Goal: Task Accomplishment & Management: Complete application form

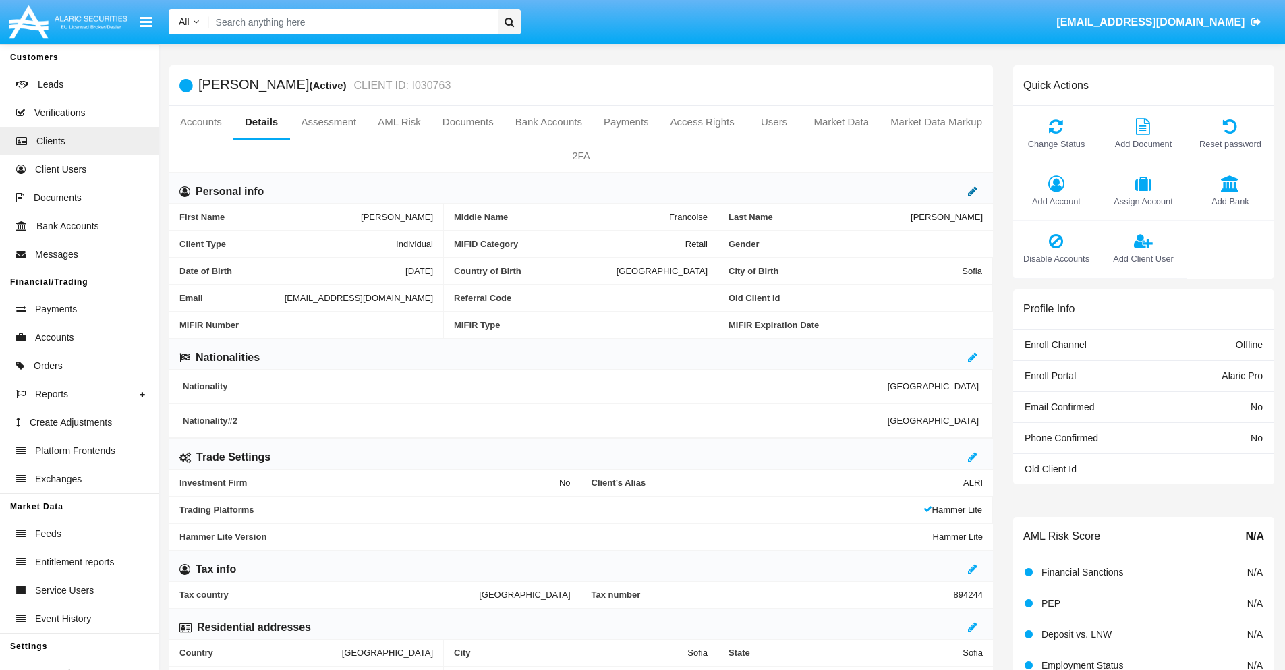
click at [973, 191] on icon at bounding box center [972, 191] width 9 height 11
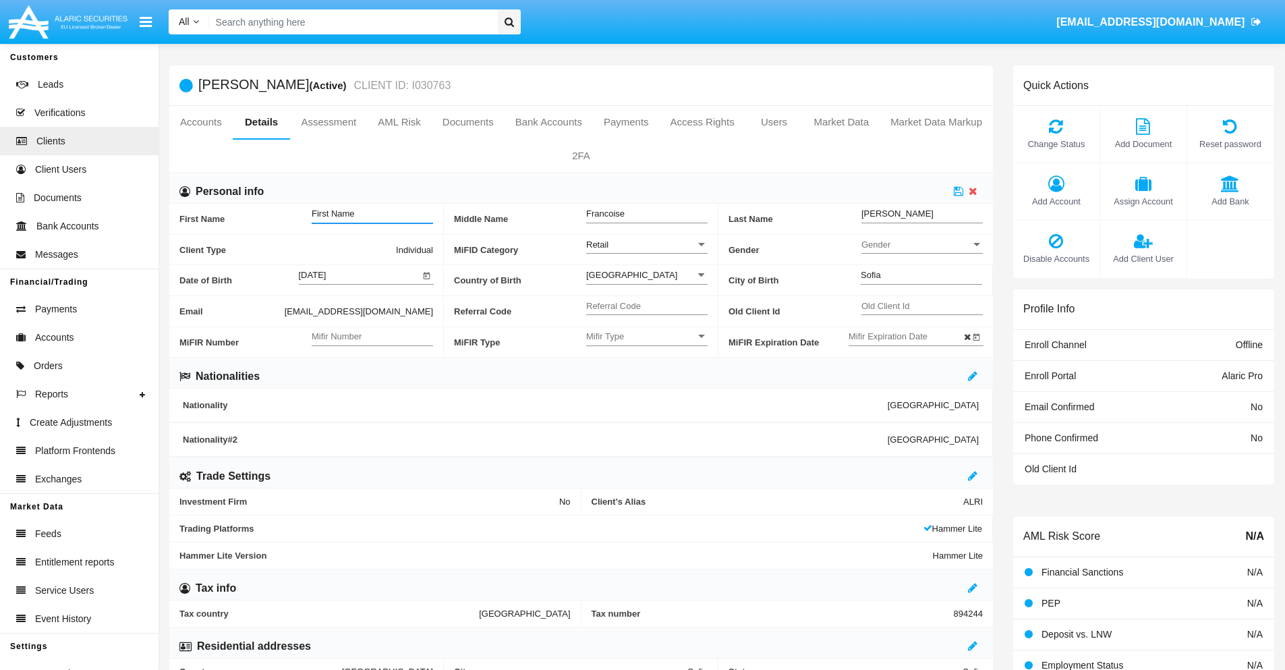
type input "First Name"
click at [959, 191] on icon at bounding box center [958, 191] width 9 height 11
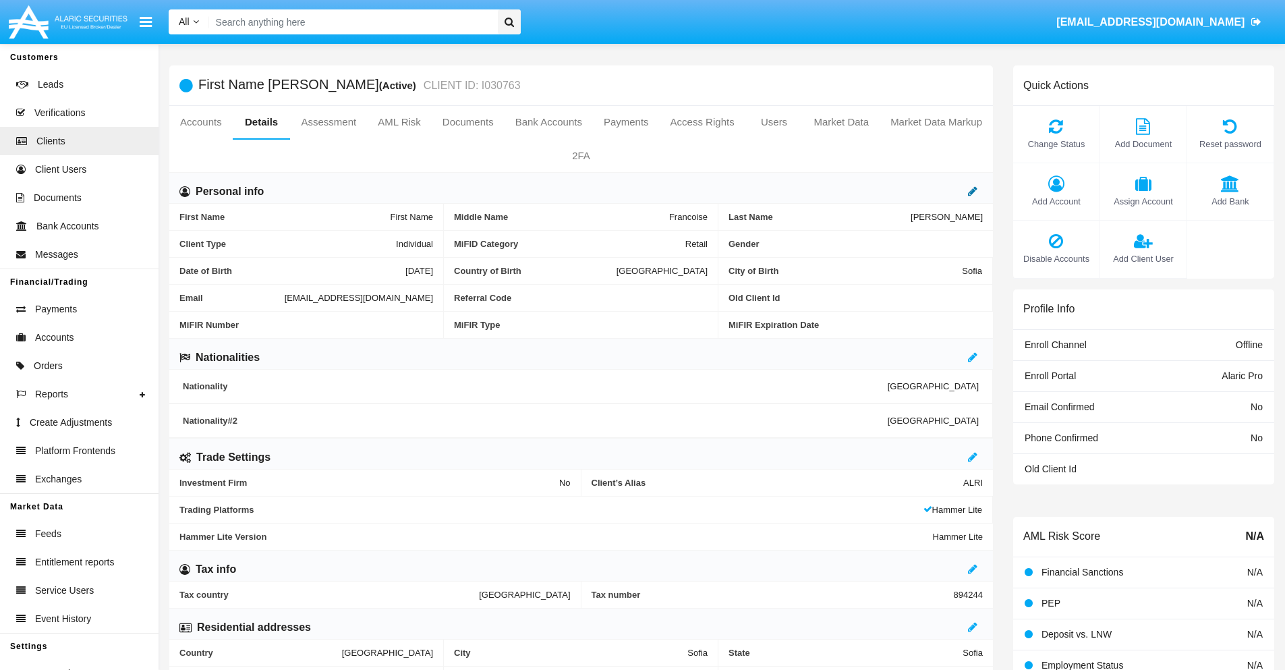
click at [973, 191] on icon at bounding box center [972, 191] width 9 height 11
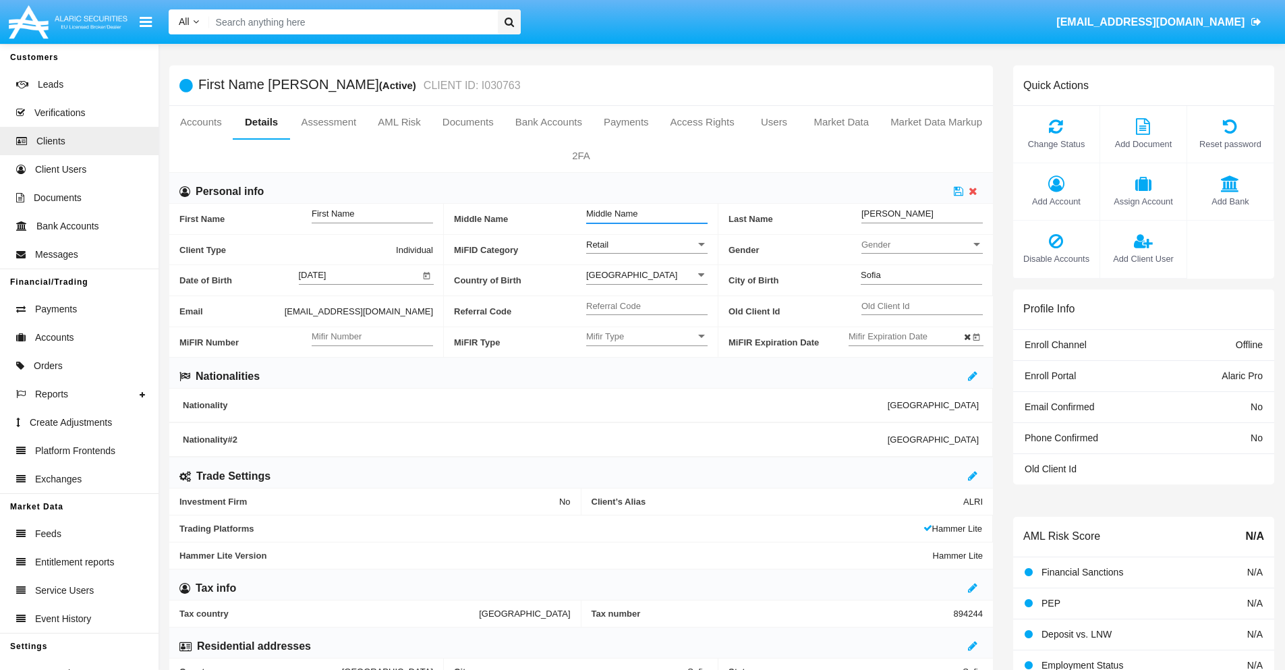
type input "Middle Name"
click at [959, 191] on icon at bounding box center [958, 191] width 9 height 11
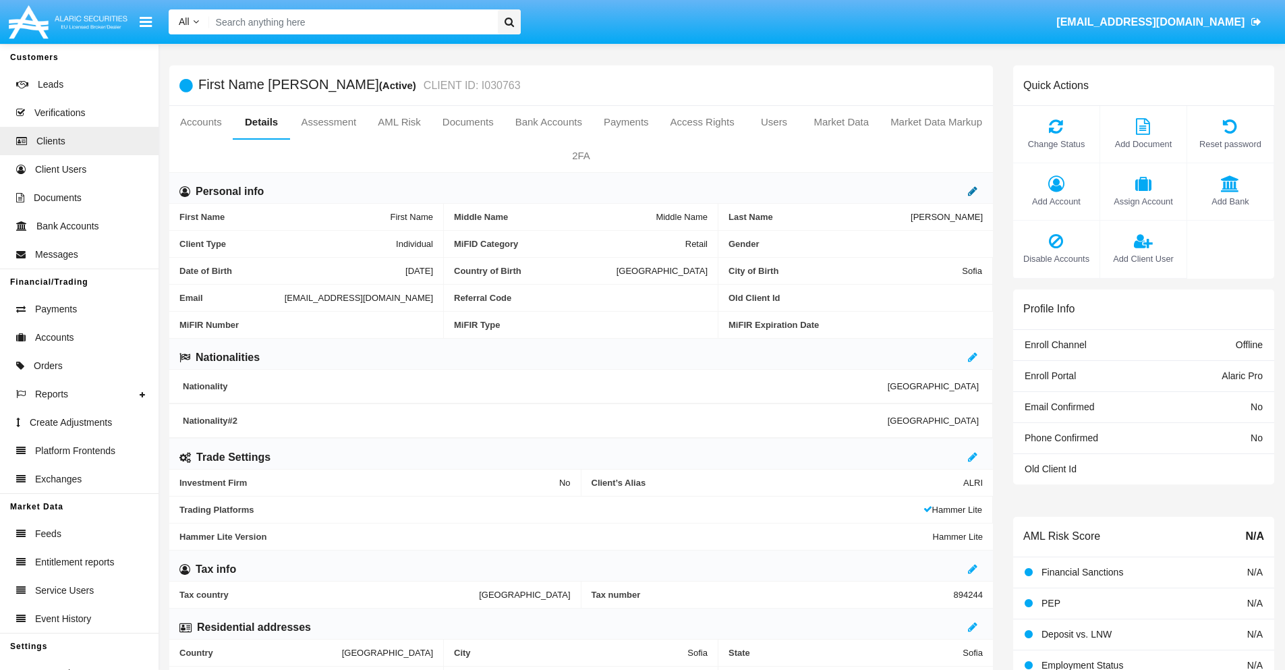
click at [973, 191] on icon at bounding box center [972, 191] width 9 height 11
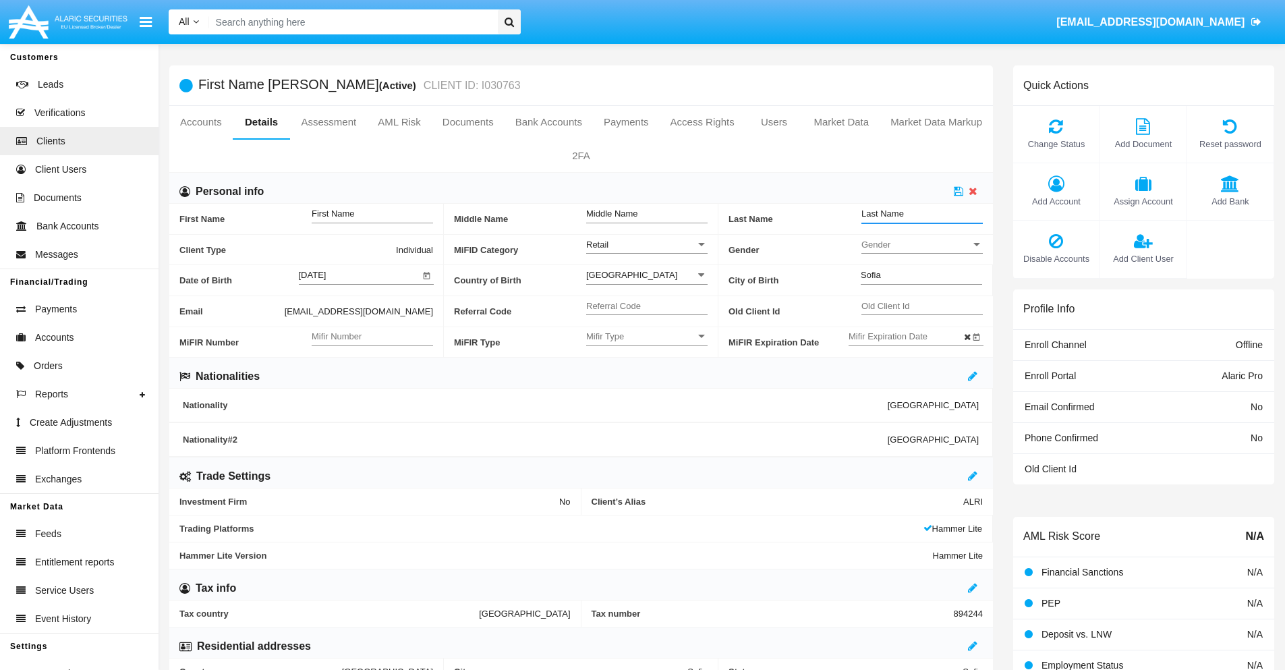
type input "Last Name"
click at [959, 191] on icon at bounding box center [958, 191] width 9 height 11
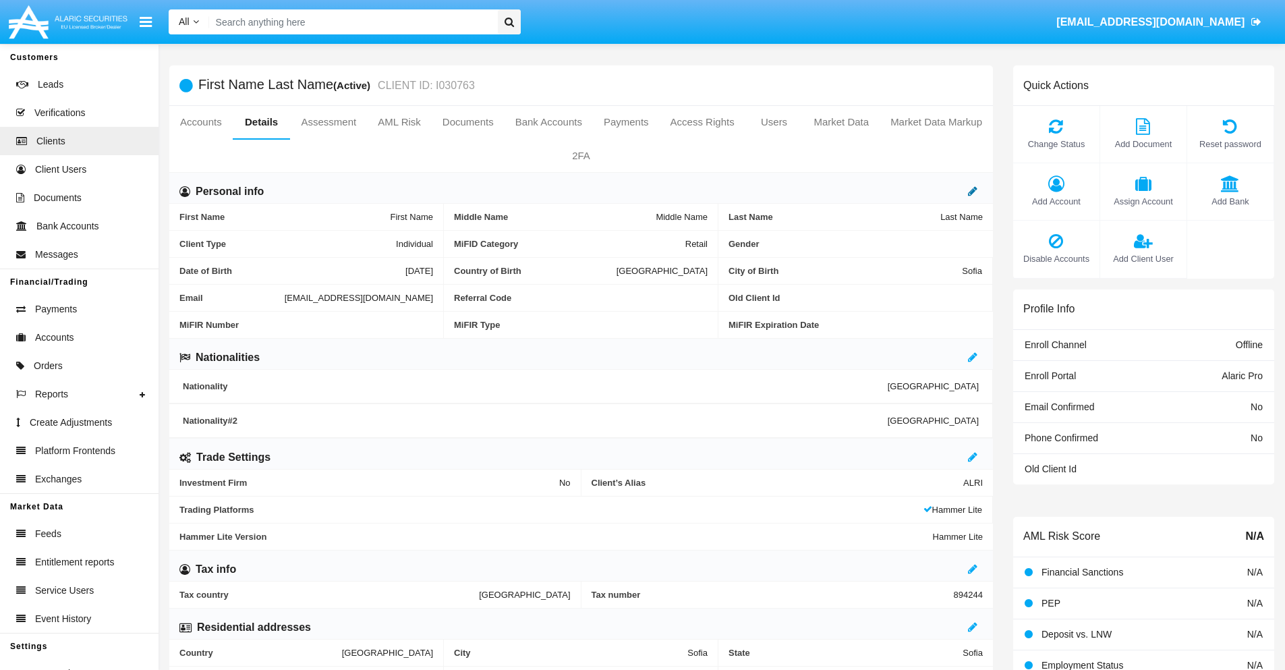
click at [973, 191] on icon at bounding box center [972, 191] width 9 height 11
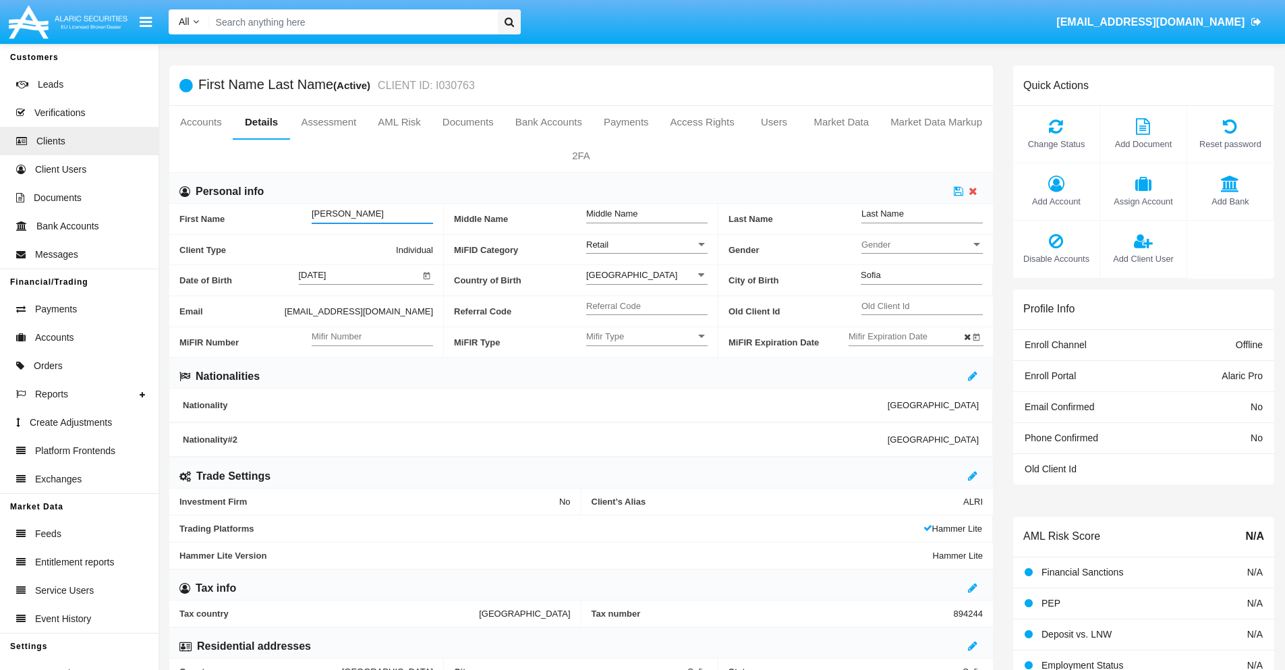
type input "[PERSON_NAME]"
